Goal: Task Accomplishment & Management: Complete application form

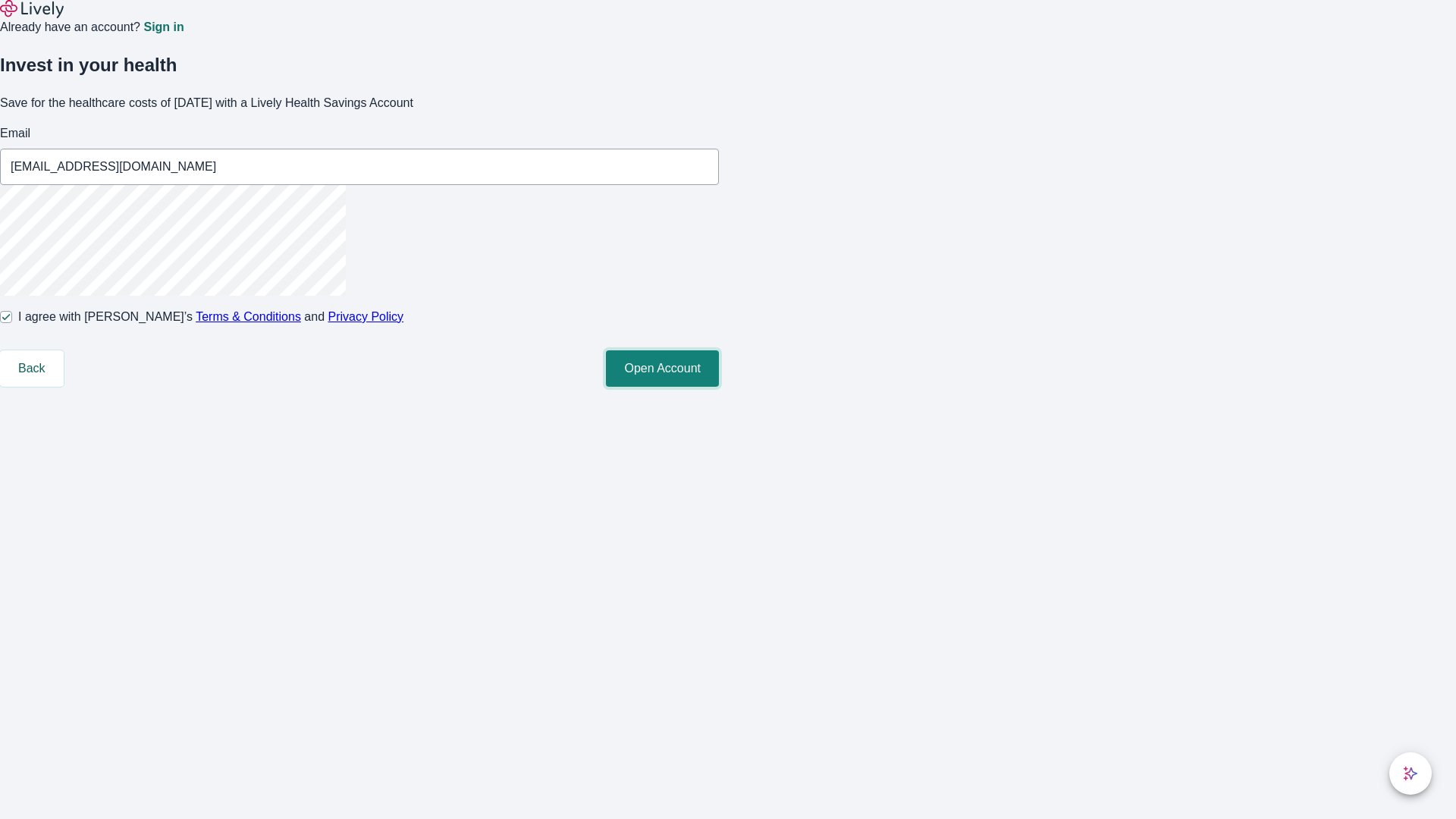
click at [719, 387] on button "Open Account" at bounding box center [662, 368] width 113 height 37
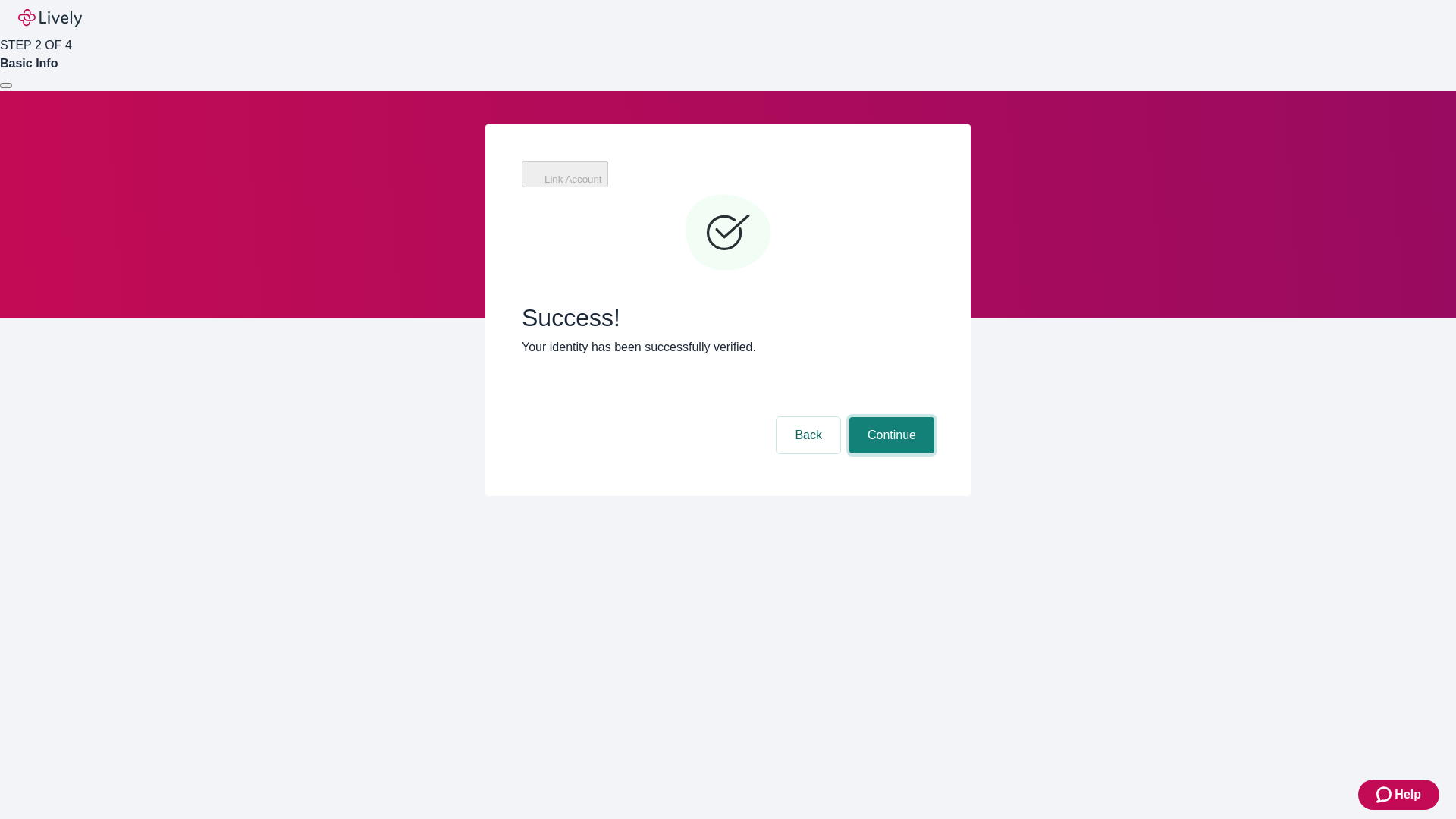
click at [889, 417] on button "Continue" at bounding box center [892, 435] width 85 height 37
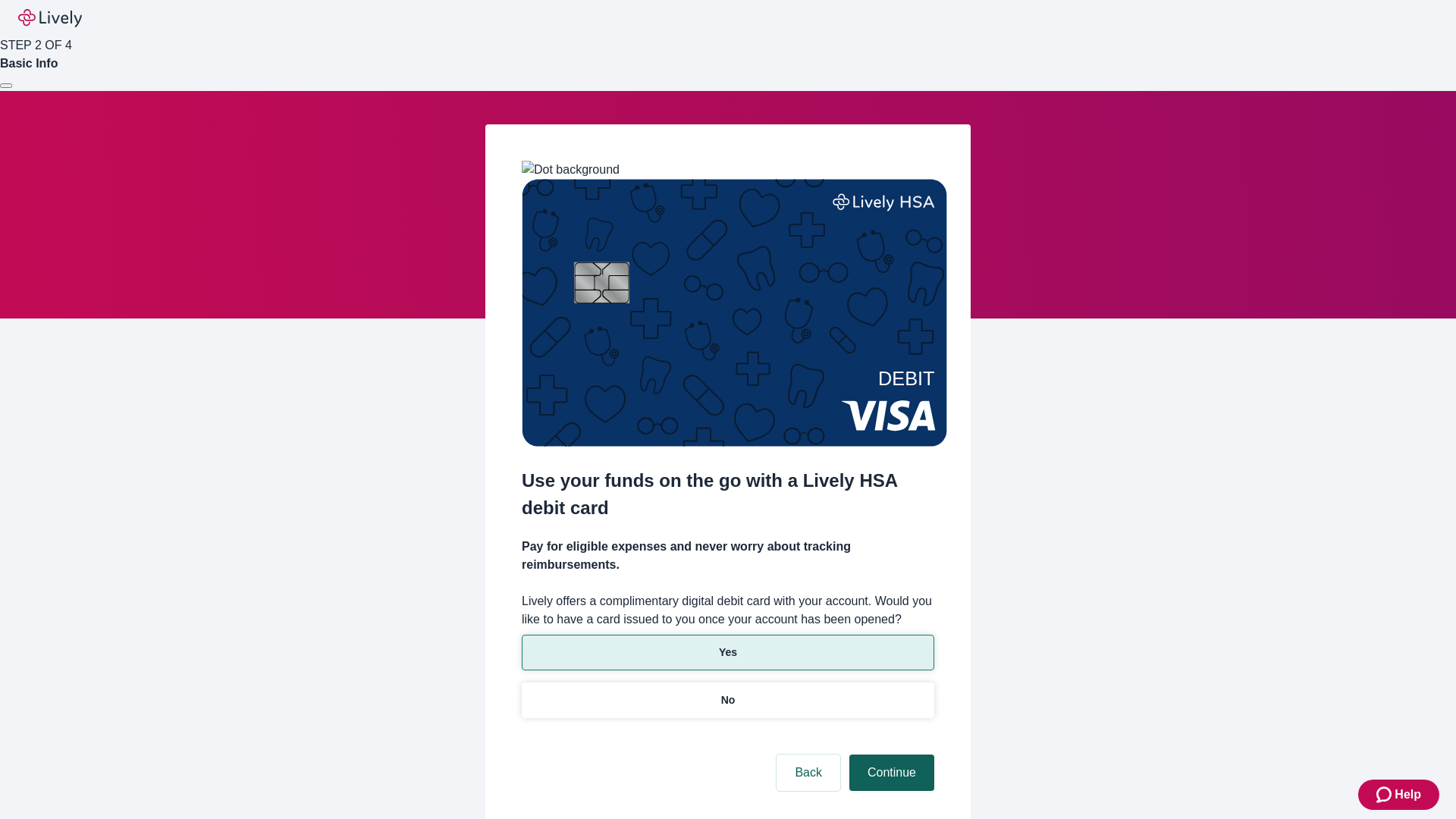
click at [727, 644] on p "Yes" at bounding box center [728, 653] width 18 height 16
click at [889, 755] on button "Continue" at bounding box center [892, 773] width 85 height 37
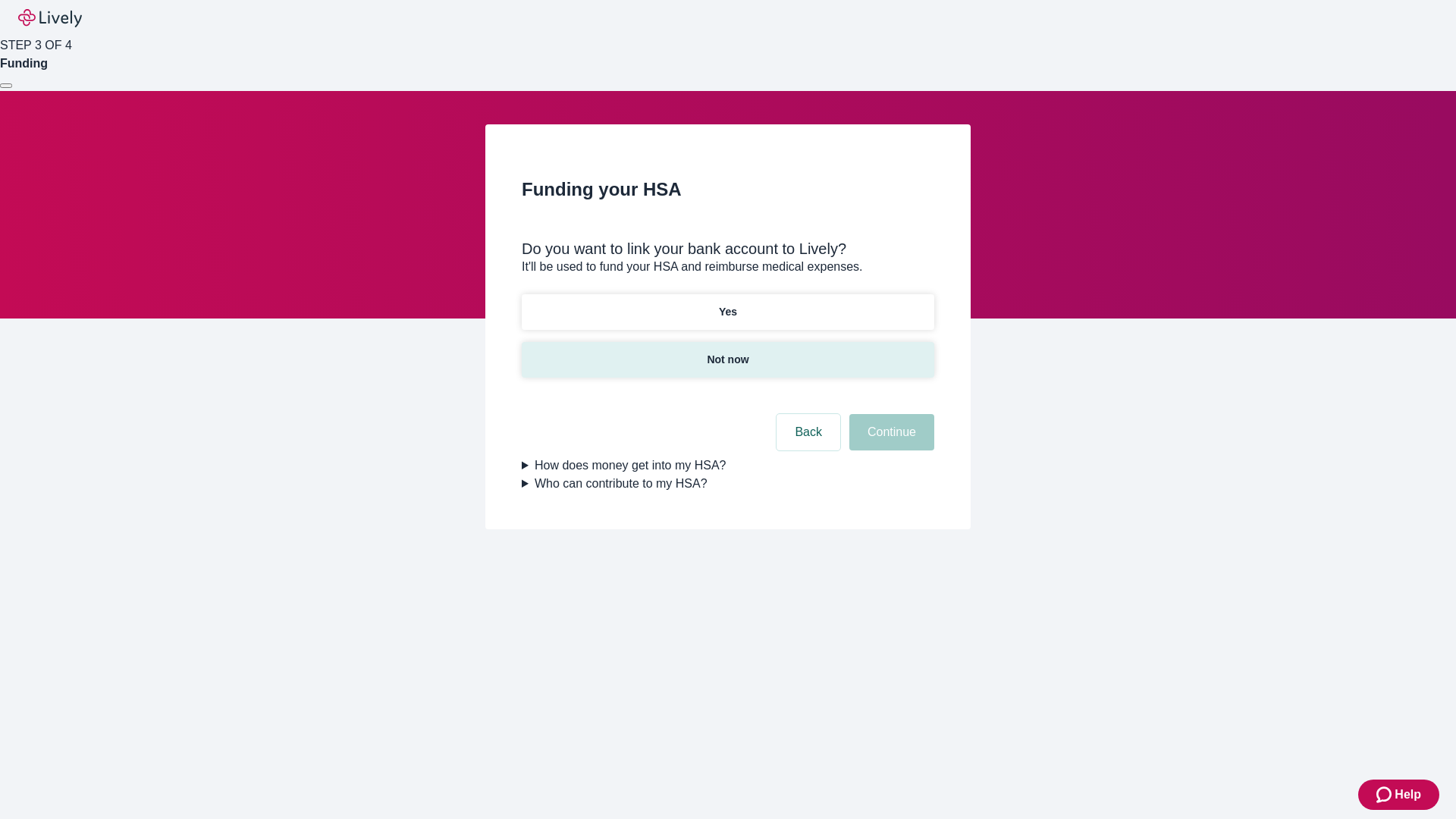
click at [727, 352] on p "Not now" at bounding box center [727, 360] width 42 height 16
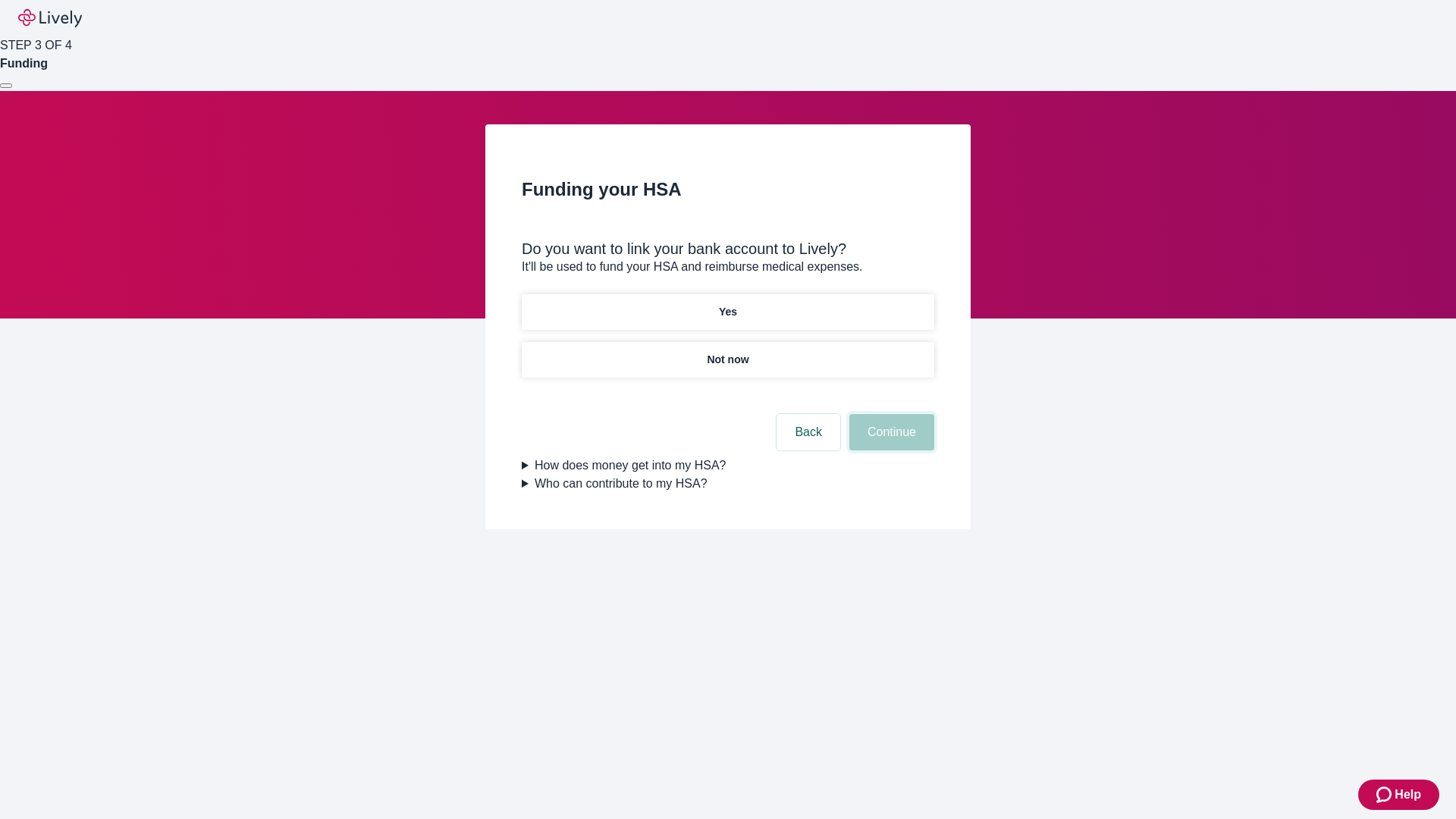
click at [889, 441] on button "Continue" at bounding box center [892, 432] width 85 height 37
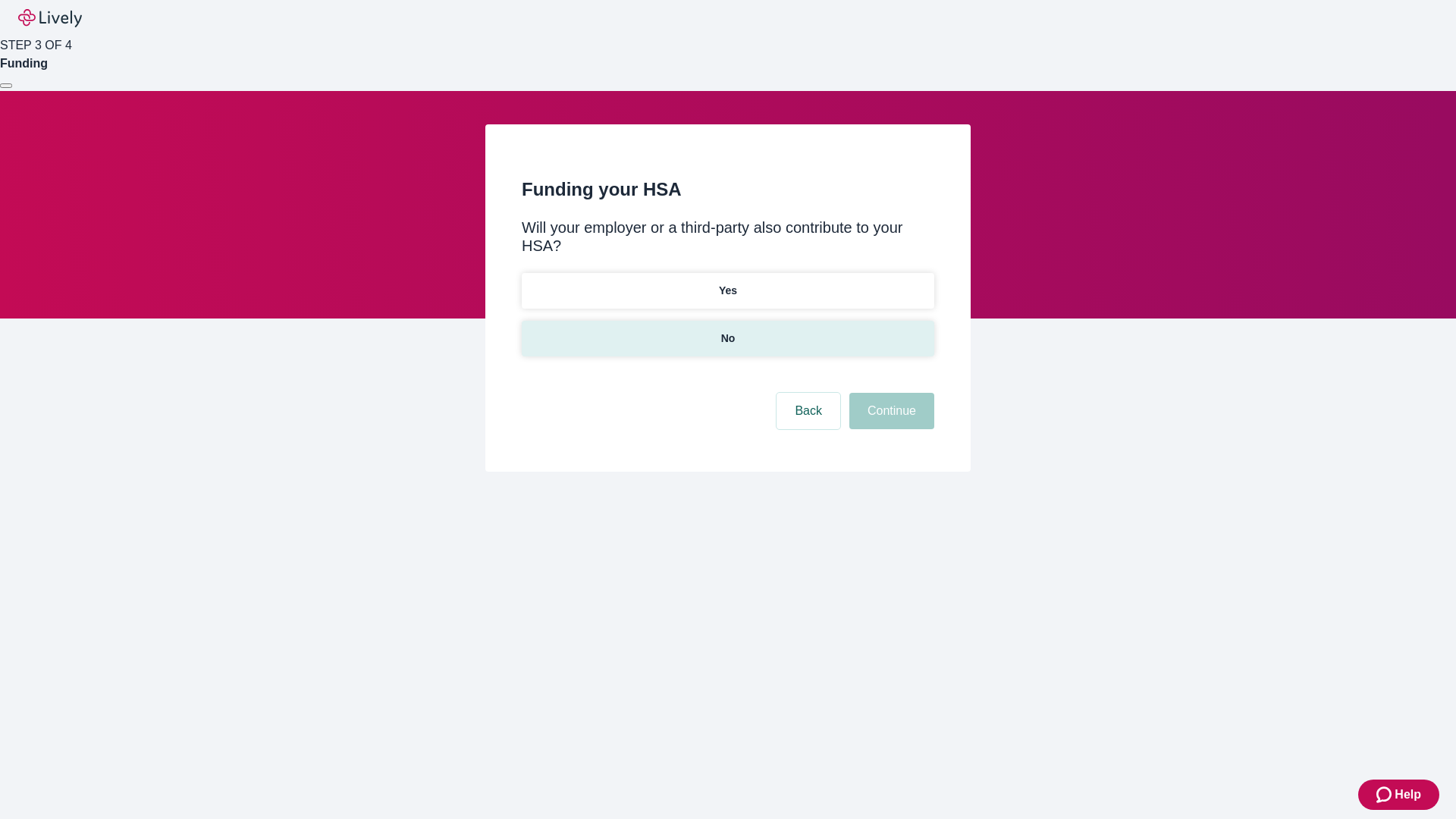
click at [727, 330] on p "No" at bounding box center [728, 339] width 15 height 16
click at [889, 392] on button "Continue" at bounding box center [892, 410] width 85 height 37
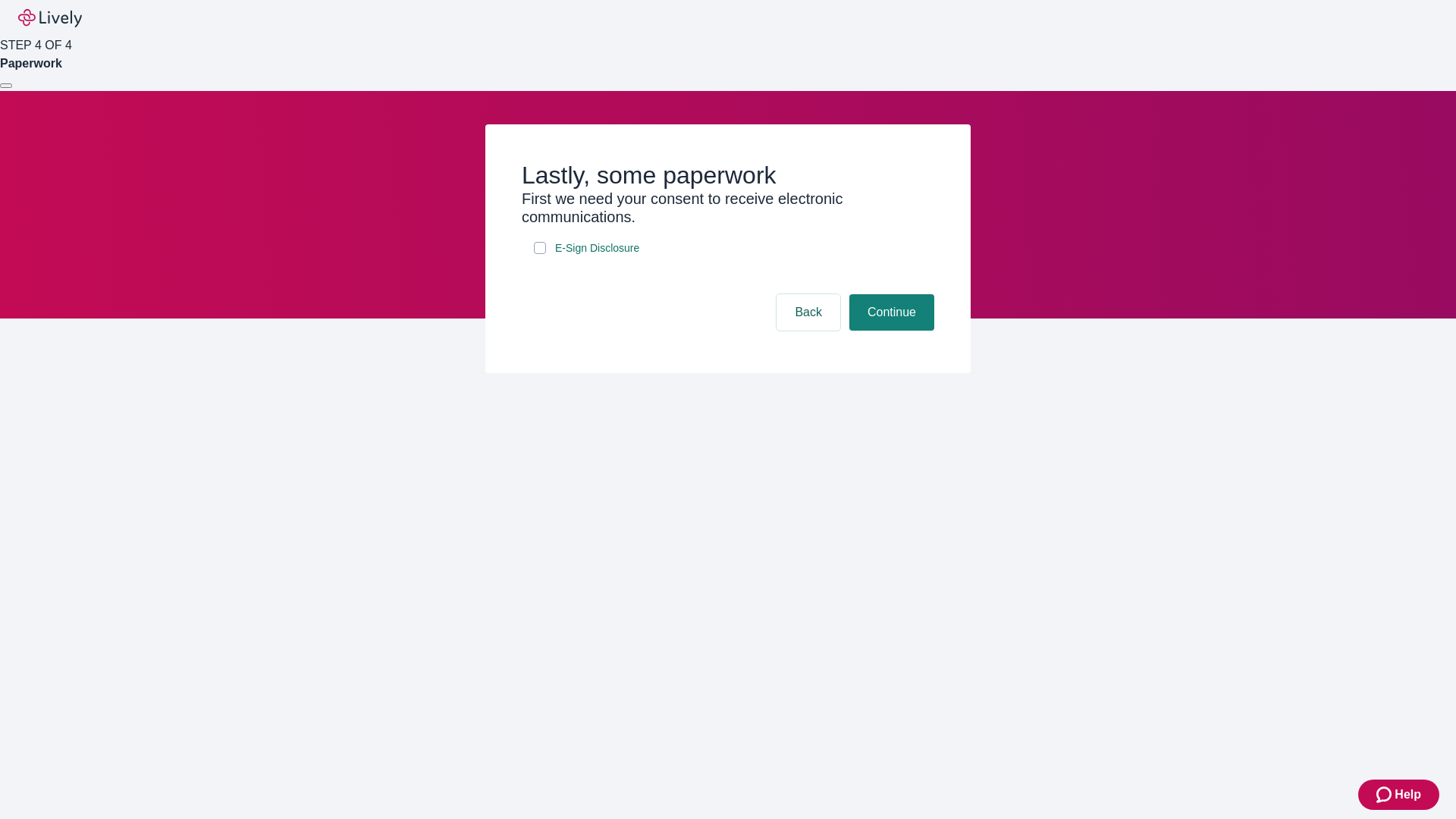
click at [540, 254] on input "E-Sign Disclosure" at bounding box center [539, 247] width 12 height 12
checkbox input "true"
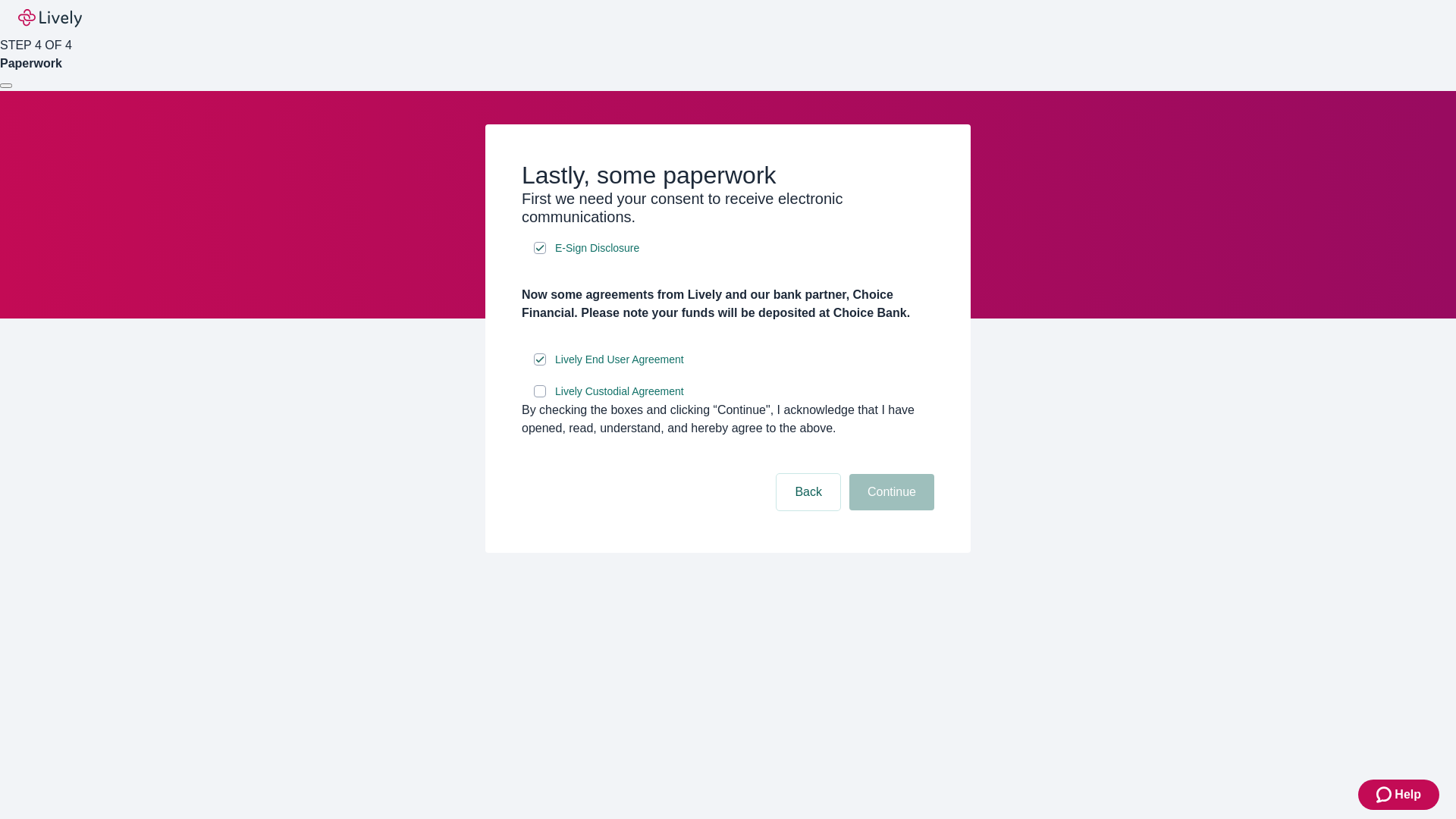
click at [540, 397] on input "Lively Custodial Agreement" at bounding box center [539, 391] width 12 height 12
checkbox input "true"
click at [889, 511] on button "Continue" at bounding box center [892, 492] width 85 height 37
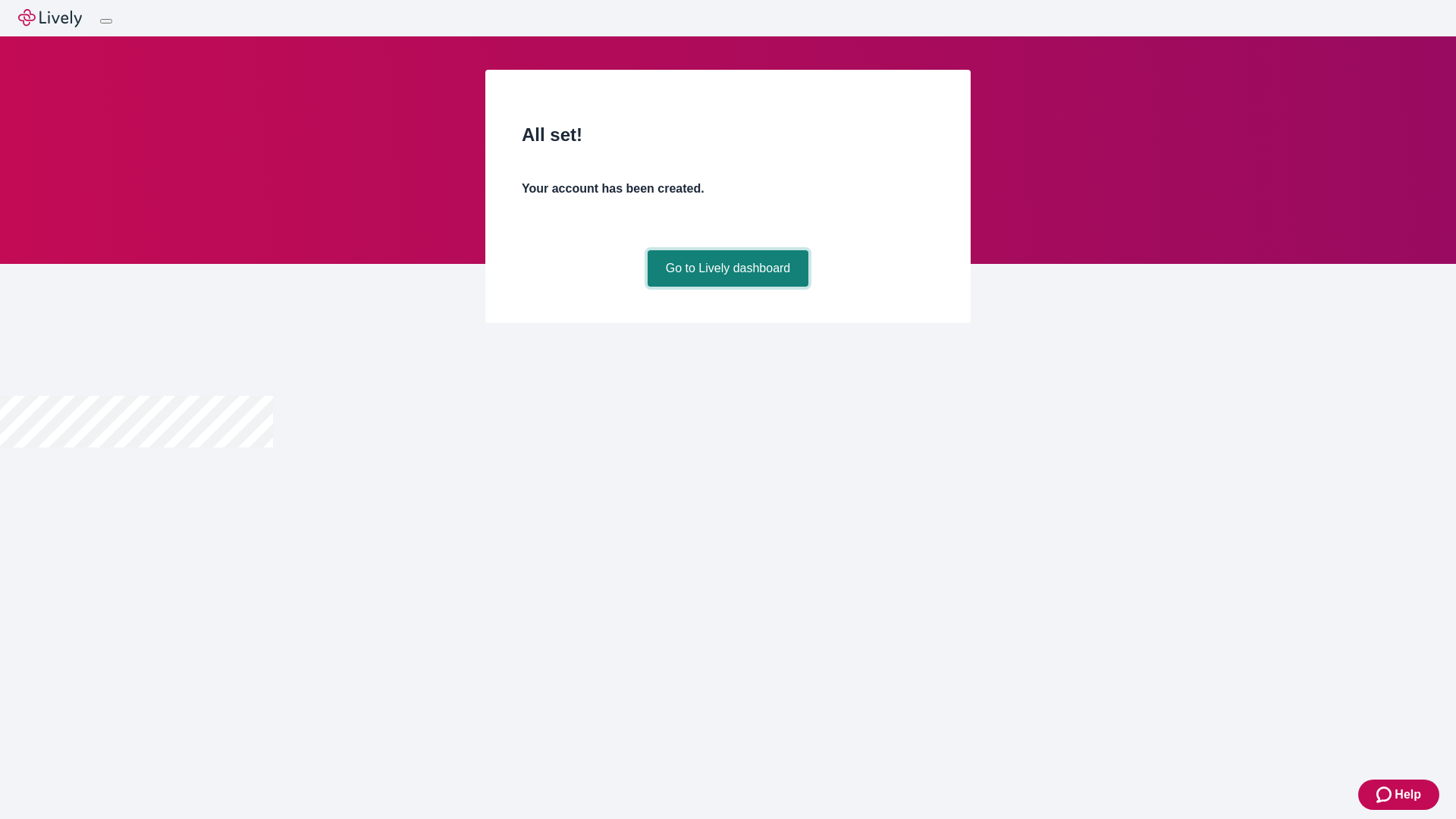
click at [727, 286] on link "Go to Lively dashboard" at bounding box center [728, 268] width 162 height 37
